Goal: Task Accomplishment & Management: Use online tool/utility

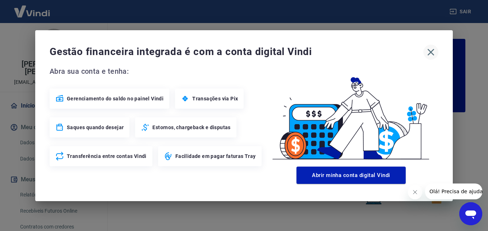
click at [427, 55] on icon "button" at bounding box center [430, 51] width 11 height 11
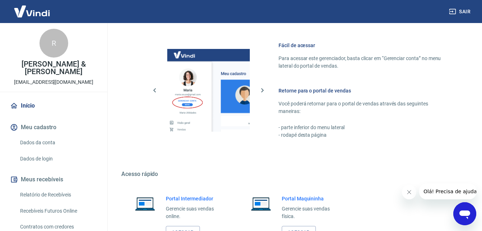
scroll to position [433, 0]
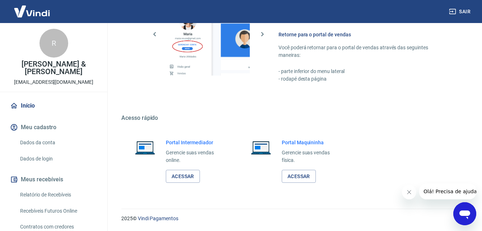
click at [192, 135] on div "Portal Intermediador Gerencie suas vendas online. Acessar" at bounding box center [177, 160] width 112 height 61
click at [180, 175] on link "Acessar" at bounding box center [183, 176] width 34 height 13
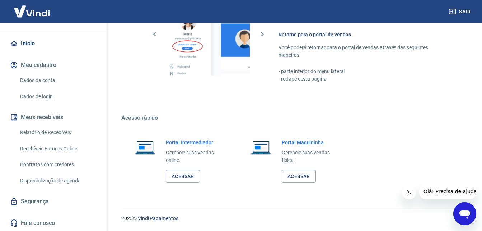
click at [466, 13] on button "Sair" at bounding box center [461, 11] width 26 height 13
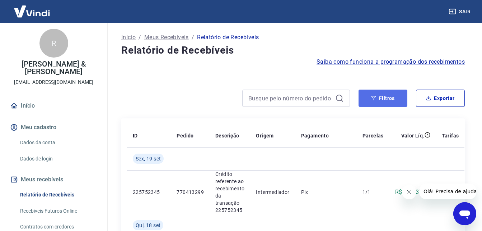
click at [394, 92] on button "Filtros" at bounding box center [383, 97] width 49 height 17
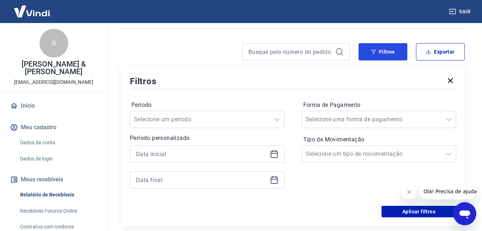
scroll to position [108, 0]
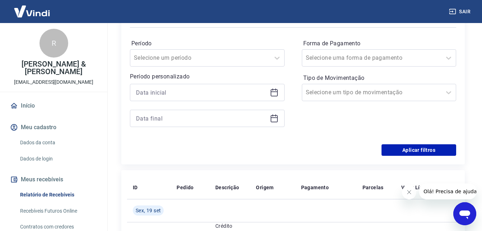
click at [184, 85] on div at bounding box center [207, 92] width 155 height 17
click at [257, 94] on input at bounding box center [201, 92] width 131 height 11
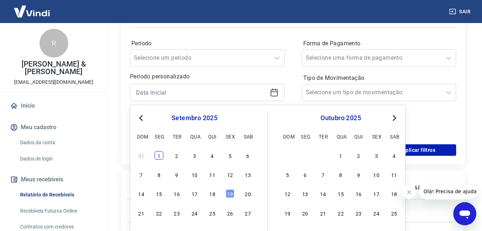
click at [162, 152] on div "1" at bounding box center [159, 155] width 9 height 9
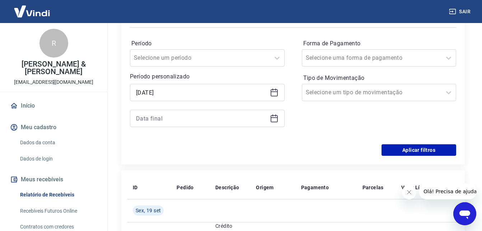
type input "01/09/2025"
click at [274, 119] on icon at bounding box center [274, 118] width 9 height 9
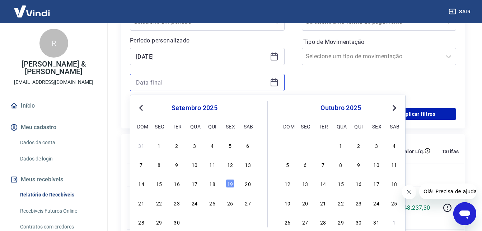
scroll to position [180, 0]
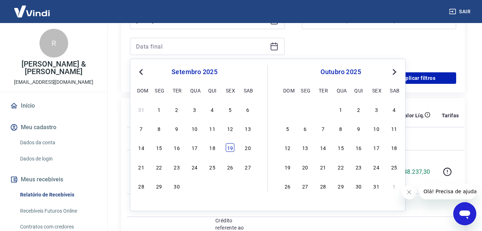
click at [231, 148] on div "19" at bounding box center [230, 147] width 9 height 9
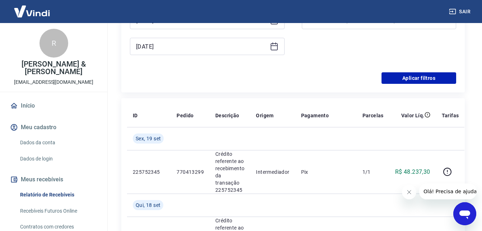
type input "19/09/2025"
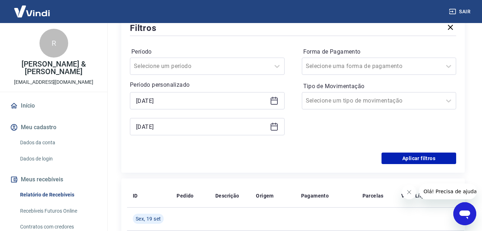
scroll to position [108, 0]
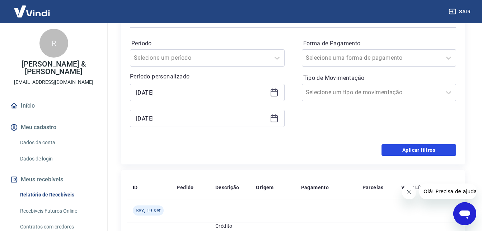
drag, startPoint x: 407, startPoint y: 147, endPoint x: 426, endPoint y: 100, distance: 50.4
click at [407, 147] on button "Aplicar filtros" at bounding box center [419, 149] width 75 height 11
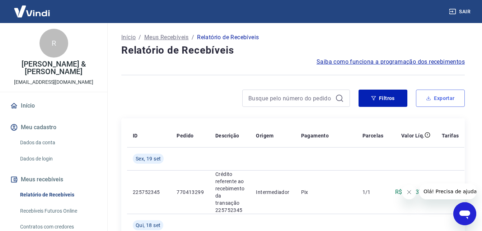
click at [449, 98] on button "Exportar" at bounding box center [440, 97] width 49 height 17
type input "01/09/2025"
type input "19/09/2025"
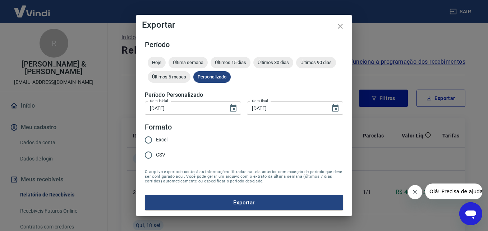
click at [161, 155] on span "CSV" at bounding box center [160, 155] width 9 height 8
click at [156, 155] on input "CSV" at bounding box center [148, 154] width 15 height 15
radio input "true"
click at [216, 201] on button "Exportar" at bounding box center [244, 202] width 198 height 15
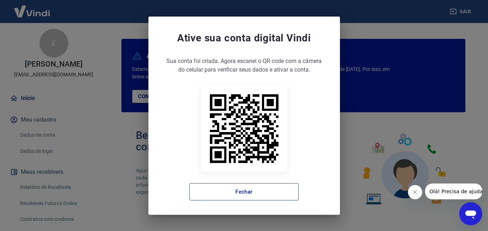
click at [261, 190] on button "Fechar" at bounding box center [243, 191] width 109 height 17
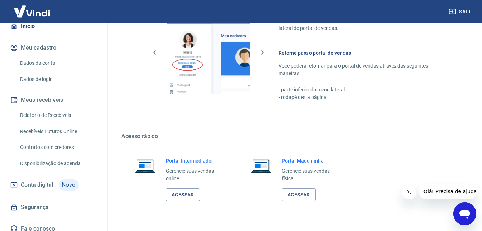
scroll to position [433, 0]
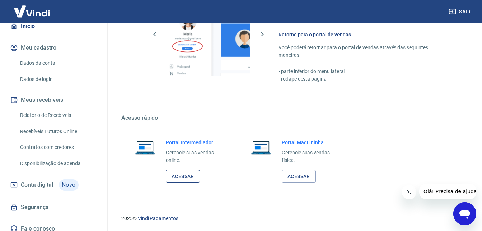
click at [187, 173] on link "Acessar" at bounding box center [183, 176] width 34 height 13
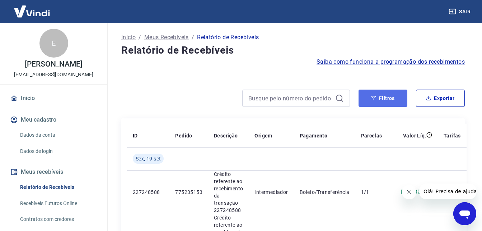
click at [375, 103] on button "Filtros" at bounding box center [383, 97] width 49 height 17
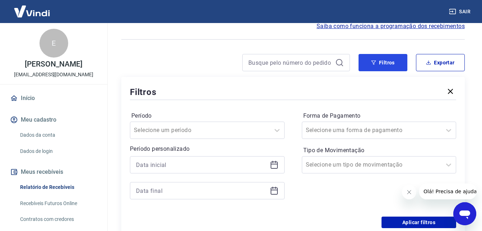
scroll to position [108, 0]
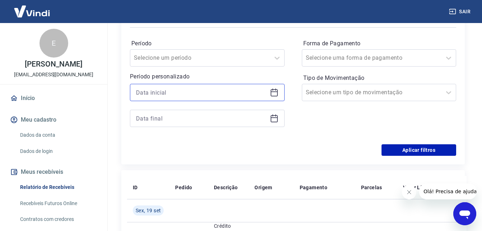
click at [212, 92] on input at bounding box center [201, 92] width 131 height 11
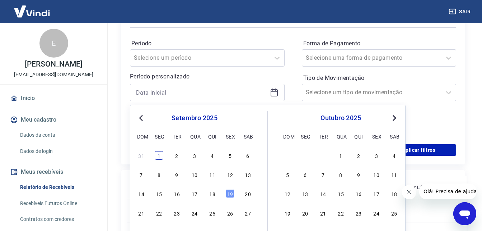
click at [160, 154] on div "1" at bounding box center [159, 155] width 9 height 9
type input "01/09/2025"
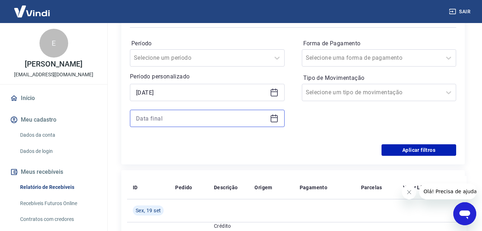
click at [229, 119] on input at bounding box center [201, 118] width 131 height 11
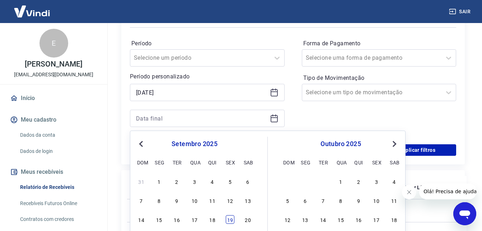
click at [231, 216] on div "19" at bounding box center [230, 219] width 9 height 9
type input "19/09/2025"
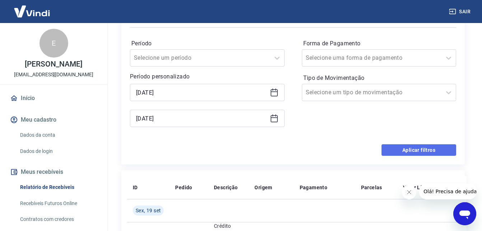
click at [403, 146] on button "Aplicar filtros" at bounding box center [419, 149] width 75 height 11
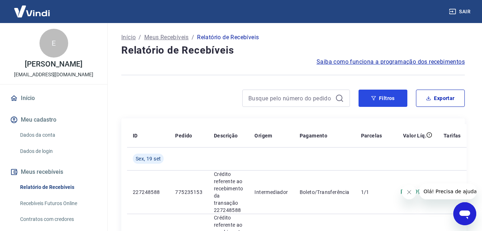
drag, startPoint x: 375, startPoint y: 94, endPoint x: 412, endPoint y: 83, distance: 38.8
click at [375, 94] on button "Filtros" at bounding box center [383, 97] width 49 height 17
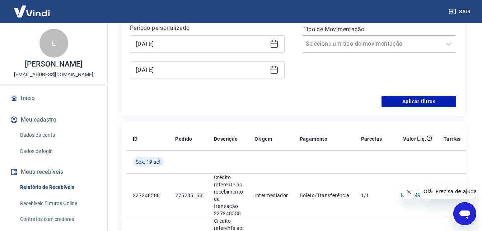
scroll to position [108, 0]
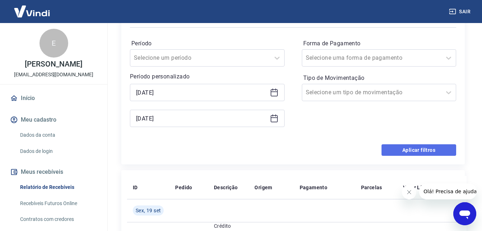
click at [415, 149] on button "Aplicar filtros" at bounding box center [419, 149] width 75 height 11
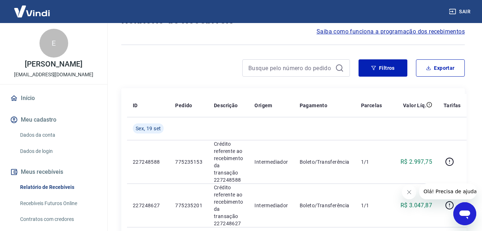
scroll to position [0, 0]
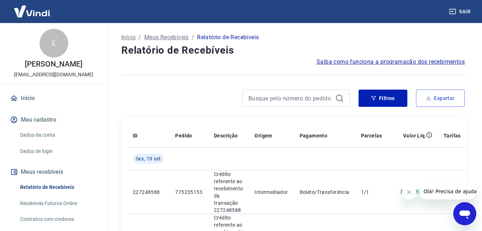
click at [437, 94] on button "Exportar" at bounding box center [440, 97] width 49 height 17
type input "01/09/2025"
type input "19/09/2025"
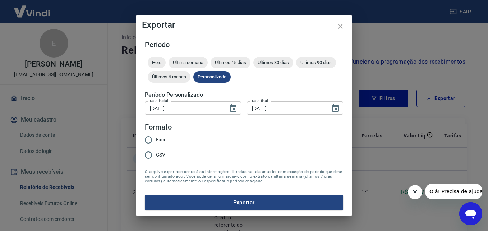
click at [163, 158] on span "CSV" at bounding box center [160, 155] width 9 height 8
click at [156, 158] on input "CSV" at bounding box center [148, 154] width 15 height 15
radio input "true"
click at [163, 154] on span "CSV" at bounding box center [160, 155] width 9 height 8
click at [156, 154] on input "CSV" at bounding box center [148, 154] width 15 height 15
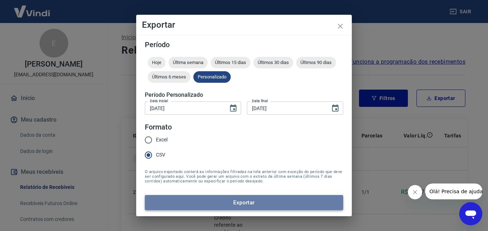
click at [200, 201] on button "Exportar" at bounding box center [244, 202] width 198 height 15
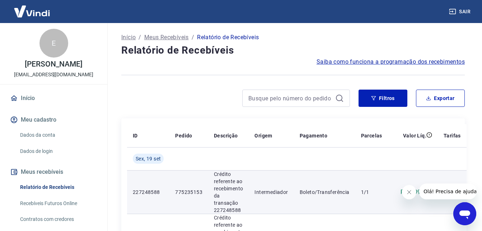
click at [200, 201] on td "775235153" at bounding box center [189, 191] width 39 height 43
